Goal: Task Accomplishment & Management: Use online tool/utility

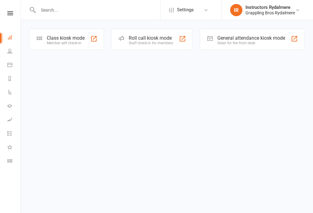
click at [67, 35] on div "Class kiosk mode" at bounding box center [66, 38] width 38 height 6
click at [70, 36] on div "Class kiosk mode" at bounding box center [66, 38] width 38 height 6
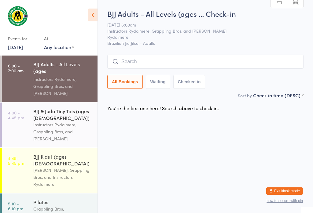
click at [146, 56] on input "search" at bounding box center [205, 62] width 196 height 14
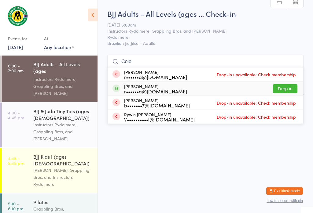
type input "Colo"
click at [289, 84] on button "Drop in" at bounding box center [285, 88] width 24 height 9
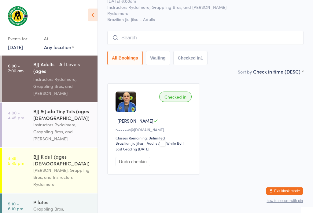
click at [74, 82] on div "Instructors Rydalmere, Grappling Bros, and Vinicius Costa" at bounding box center [62, 86] width 59 height 21
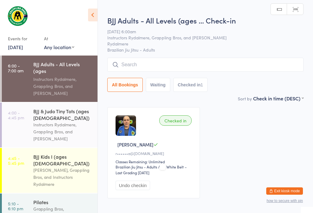
click at [233, 66] on input "search" at bounding box center [205, 65] width 196 height 14
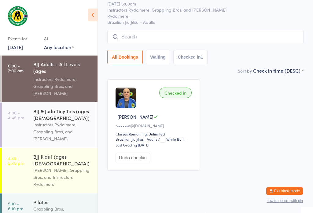
scroll to position [58, 0]
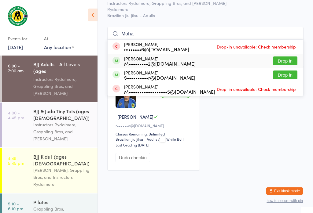
type input "Moha"
click at [193, 54] on div "Mohammad Alshrouf M•••••••••2@hotmail.com Drop in" at bounding box center [204, 61] width 195 height 14
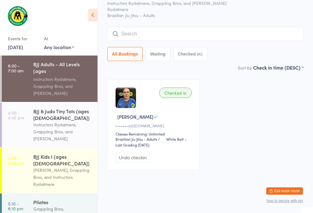
scroll to position [33, 0]
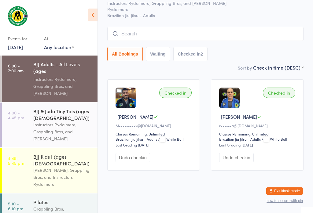
click at [154, 31] on input "search" at bounding box center [205, 34] width 196 height 14
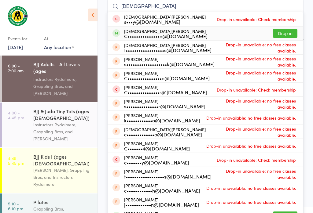
type input "Christian"
click at [286, 31] on button "Drop in" at bounding box center [285, 33] width 24 height 9
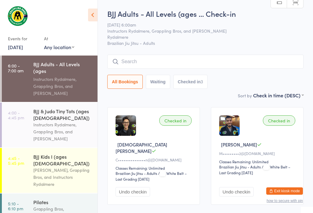
scroll to position [0, 0]
click at [145, 64] on input "search" at bounding box center [205, 62] width 196 height 14
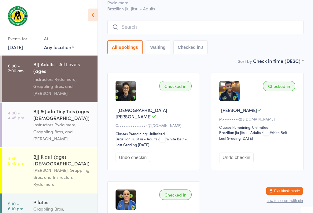
scroll to position [55, 0]
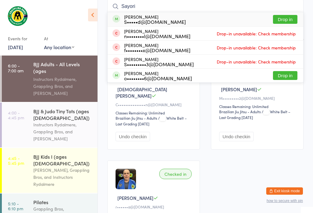
type input "Sayori"
click at [286, 19] on button "Drop in" at bounding box center [285, 19] width 24 height 9
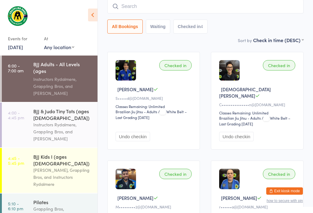
click at [180, 5] on input "search" at bounding box center [205, 6] width 196 height 14
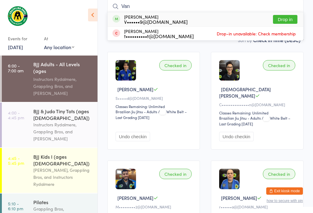
type input "Van"
click at [288, 18] on button "Drop in" at bounding box center [285, 19] width 24 height 9
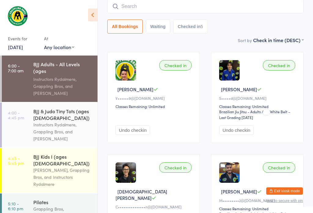
click at [161, 12] on input "search" at bounding box center [205, 6] width 196 height 14
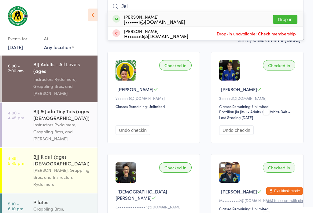
type input "Jel"
click at [287, 21] on button "Drop in" at bounding box center [285, 19] width 24 height 9
